Goal: Task Accomplishment & Management: Manage account settings

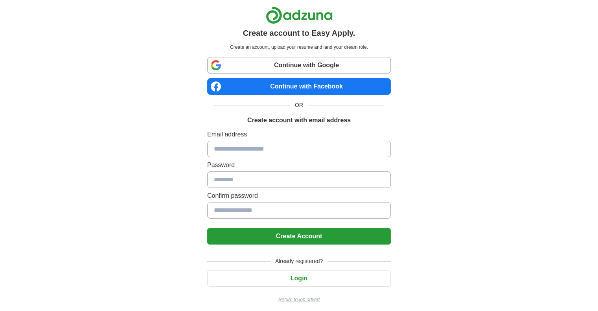
click at [285, 59] on link "Continue with Google" at bounding box center [299, 65] width 184 height 17
click at [305, 67] on link "Continue with Google" at bounding box center [299, 65] width 184 height 17
